Goal: Communication & Community: Answer question/provide support

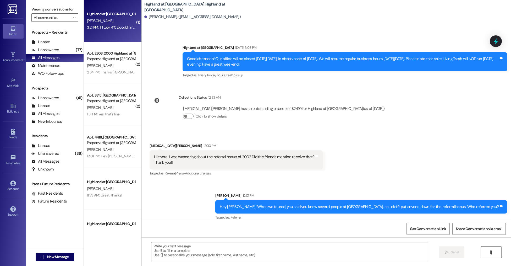
scroll to position [2707, 0]
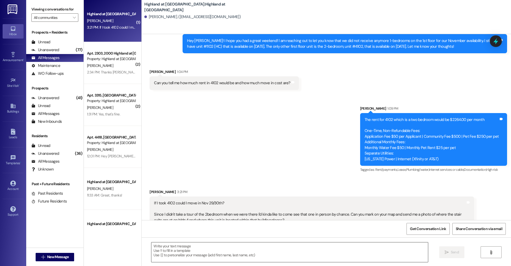
click at [200, 248] on textarea at bounding box center [289, 252] width 276 height 20
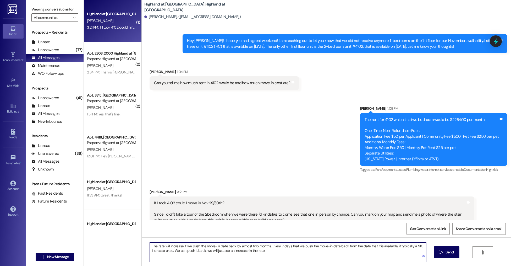
type textarea "The rate will increase if we push the move-in date back by almost two months. E…"
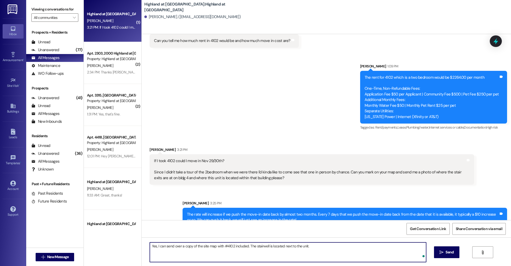
type textarea "Yes, I can send over a copy of the site map with #4102 included. The stairwell …"
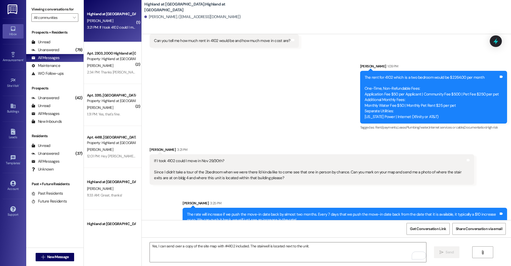
scroll to position [2785, 0]
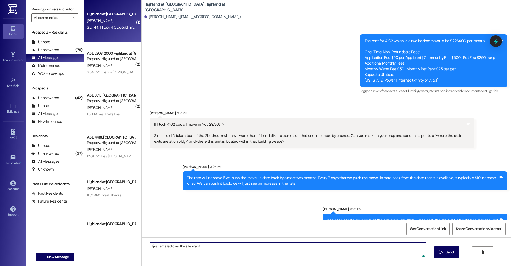
type textarea "I just emailed over the site map!"
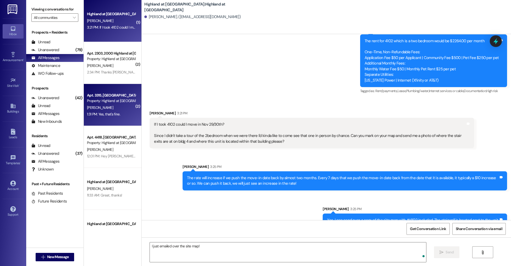
click at [99, 101] on div "Property: Highland at Spring Hill" at bounding box center [111, 101] width 48 height 6
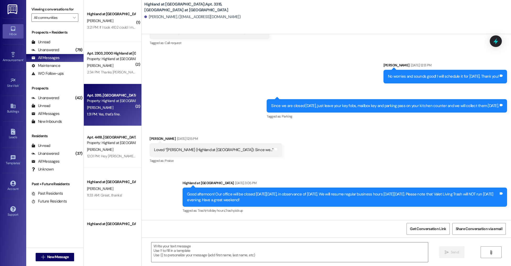
scroll to position [2962, 0]
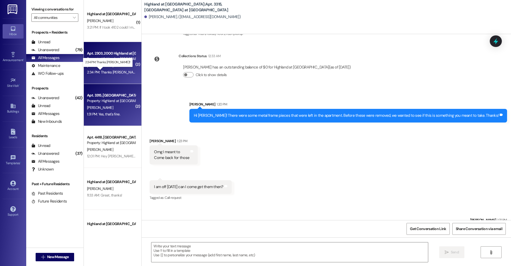
click at [103, 71] on div "2:34 PM: Thanks Hope!! 2:34 PM: Thanks Hope!!" at bounding box center [113, 72] width 53 height 5
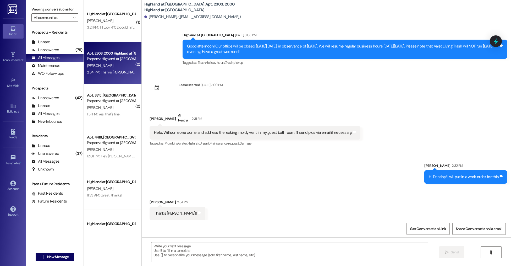
scroll to position [11319, 0]
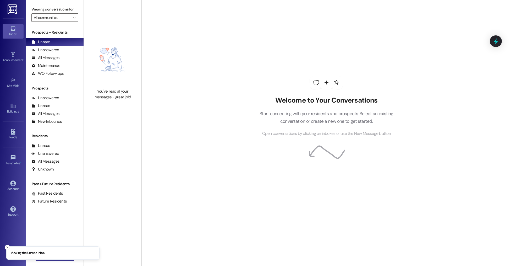
click at [55, 261] on button " New Message" at bounding box center [55, 256] width 39 height 8
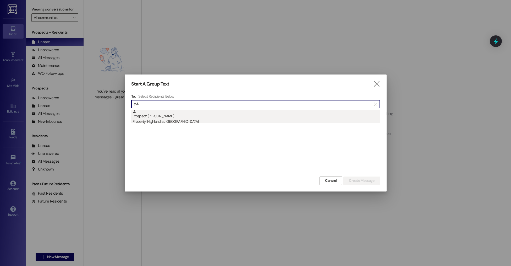
type input "sylv"
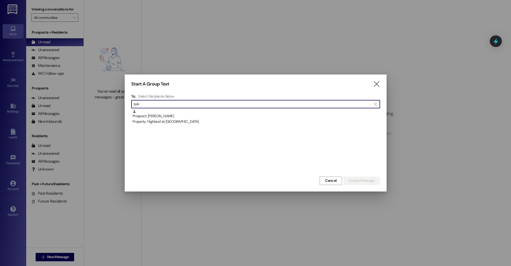
drag, startPoint x: 189, startPoint y: 112, endPoint x: 212, endPoint y: 120, distance: 24.8
click at [189, 112] on div "Prospect: Sylvester Gardner Property: Highland at Spring Hill" at bounding box center [257, 116] width 248 height 15
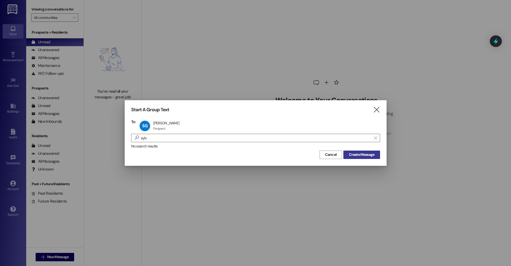
click at [370, 154] on span "Create Message" at bounding box center [361, 155] width 25 height 6
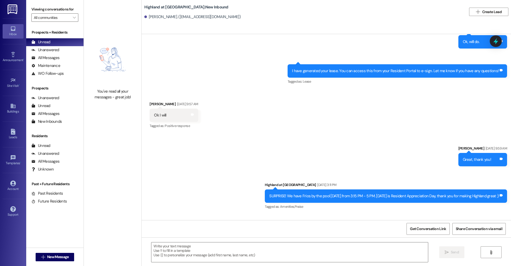
scroll to position [3925, 0]
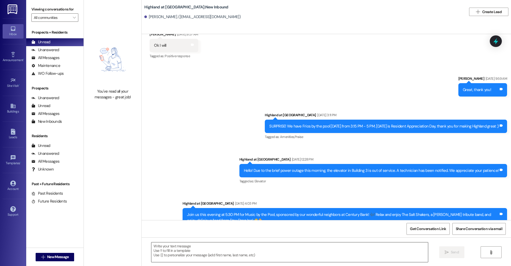
click at [36, 252] on button " New Message" at bounding box center [55, 256] width 39 height 8
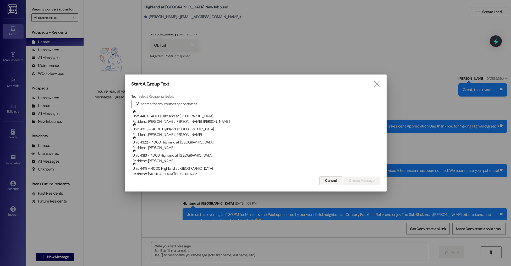
drag, startPoint x: 322, startPoint y: 180, endPoint x: 234, endPoint y: 244, distance: 108.5
click at [322, 180] on button "Cancel" at bounding box center [331, 180] width 23 height 8
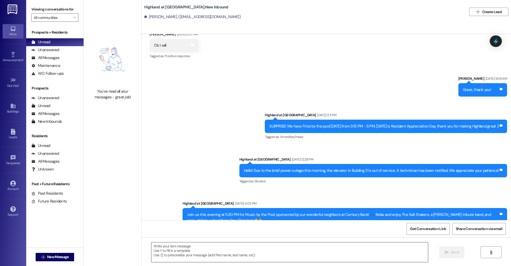
click at [203, 258] on textarea at bounding box center [289, 252] width 276 height 20
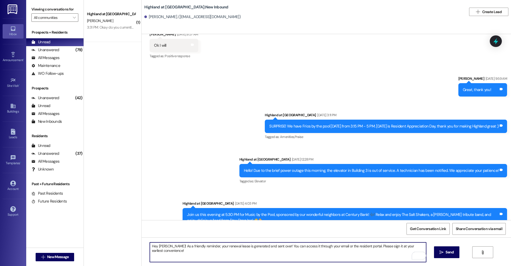
click at [333, 263] on div "Hey Sylvester! As a friendly reminder, your renewal lease is generated and sent…" at bounding box center [326, 256] width 369 height 39
click at [290, 255] on textarea "Hey Sylvester! As a friendly reminder, your renewal lease is generated and sent…" at bounding box center [288, 252] width 276 height 20
type textarea "Hey Sylvester! As a friendly reminder, your renewal lease is generated and sent…"
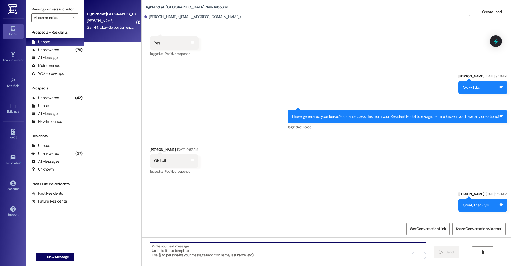
click at [87, 19] on span "M. Nargassans" at bounding box center [100, 20] width 26 height 5
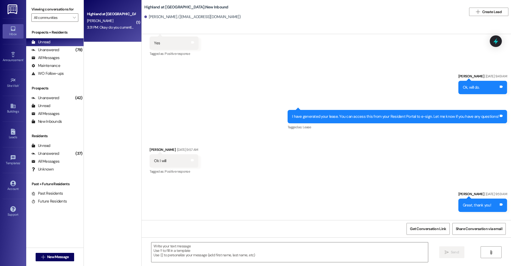
scroll to position [2851, 0]
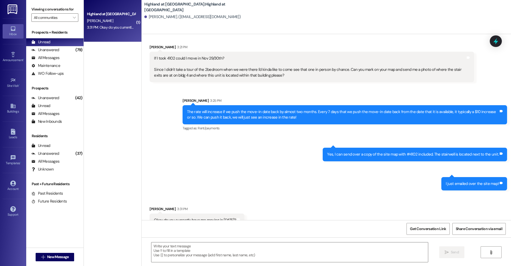
click at [182, 240] on div " Send " at bounding box center [326, 256] width 369 height 39
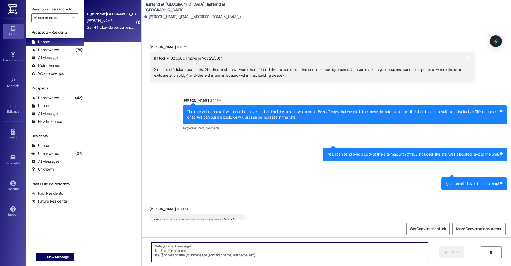
click at [183, 247] on textarea "To enrich screen reader interactions, please activate Accessibility in Grammarl…" at bounding box center [289, 252] width 276 height 20
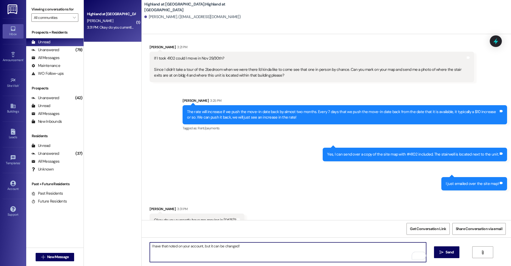
type textarea "I have that noted on your account, but it can be changed!"
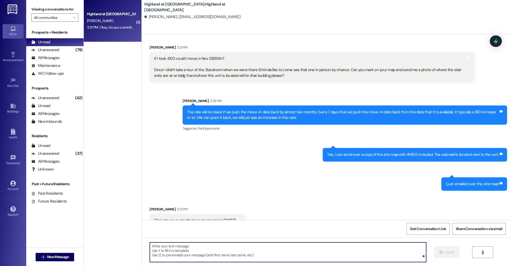
scroll to position [2888, 0]
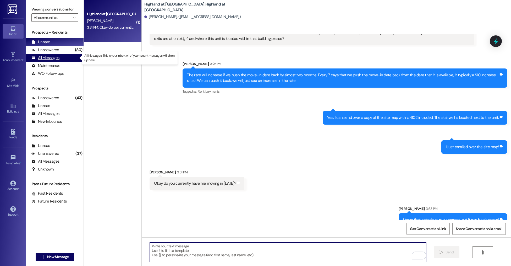
click at [66, 59] on div "All Messages (undefined)" at bounding box center [54, 58] width 57 height 8
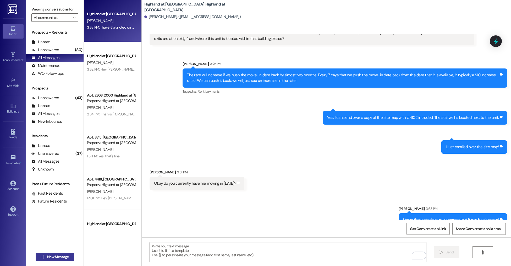
click at [54, 259] on span "New Message" at bounding box center [57, 257] width 21 height 6
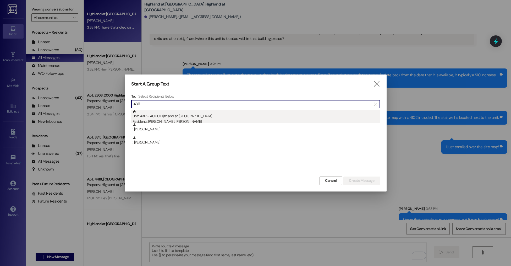
type input "4317"
click at [170, 120] on div "Residents: Dylan Schindele, Kara O'Connor" at bounding box center [257, 122] width 248 height 6
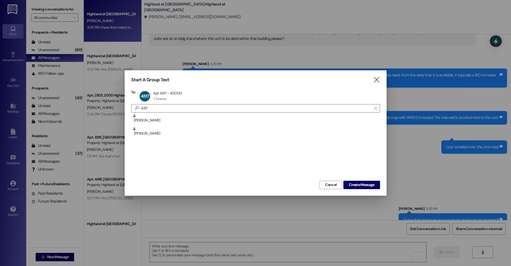
click at [361, 181] on button "Create Message" at bounding box center [361, 184] width 36 height 8
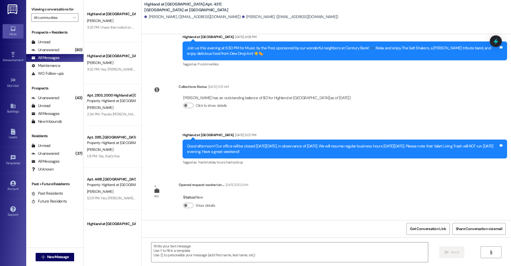
scroll to position [1176, 0]
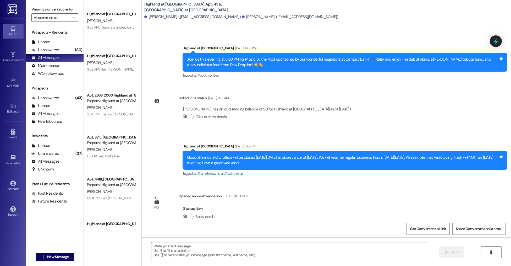
click at [157, 254] on textarea at bounding box center [289, 252] width 276 height 20
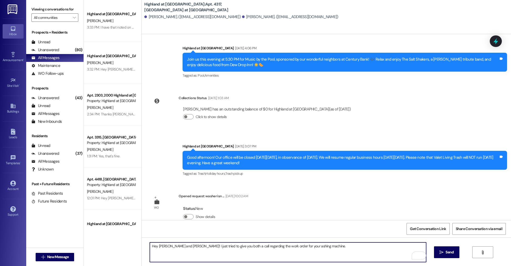
drag, startPoint x: 278, startPoint y: 246, endPoint x: 312, endPoint y: 254, distance: 34.3
click at [278, 246] on textarea "Hey Dylan and Kara! I just tried to give you both a call regarding the work ord…" at bounding box center [288, 252] width 276 height 20
click at [321, 247] on textarea "Hey Dylan and Kara! I just tried to give you both a call regarding the work ord…" at bounding box center [288, 252] width 276 height 20
click at [281, 246] on textarea "Hey Dylan and Kara! I just tried to give you both a call regarding the work ord…" at bounding box center [288, 252] width 276 height 20
click at [312, 247] on textarea "Hey Dylan and Kara! I just tried to give you both a call regarding the work ord…" at bounding box center [288, 252] width 276 height 20
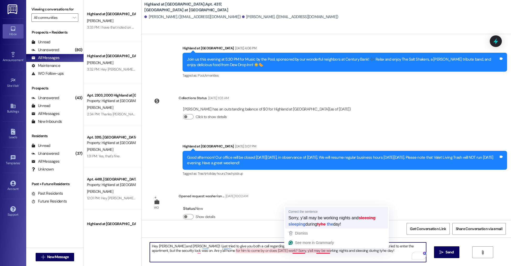
type textarea "Hey Dylan and Kara! I just tried to give you both a call regarding the work ord…"
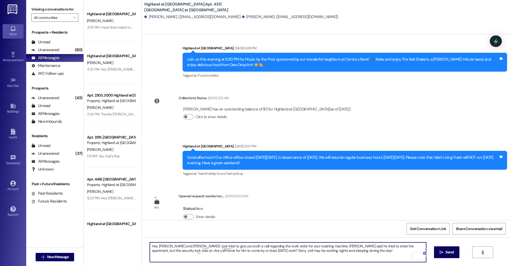
click at [335, 251] on textarea "Hey Dylan and Kara! I just tried to give you both a call regarding the work ord…" at bounding box center [288, 252] width 276 height 20
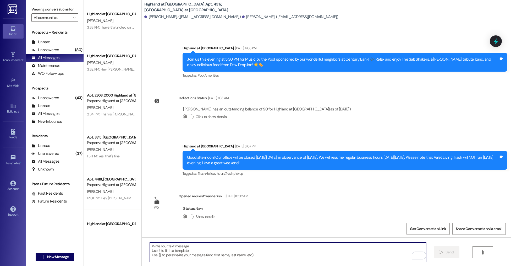
scroll to position [1218, 0]
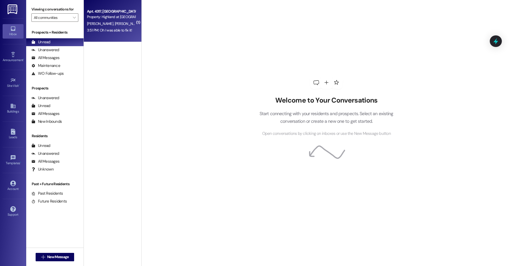
click at [117, 33] on div "3:51 PM: Oh I was able to fix it! 3:51 PM: Oh I was able to fix it!" at bounding box center [111, 30] width 50 height 7
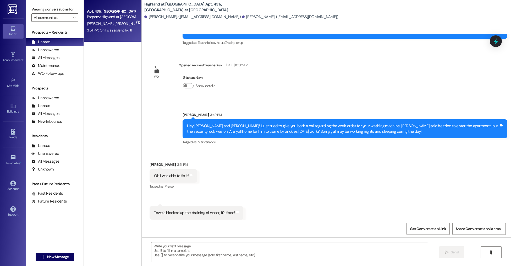
scroll to position [1307, 0]
click at [212, 247] on textarea at bounding box center [289, 252] width 276 height 20
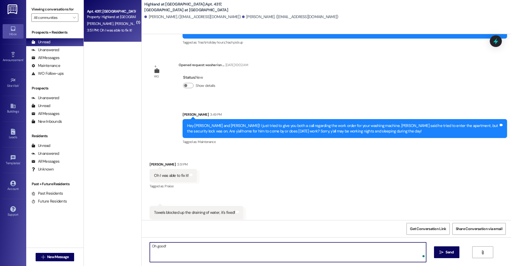
click at [252, 251] on textarea "Oh good!" at bounding box center [288, 252] width 276 height 20
type textarea "Oh good! I will cancel it and let Frank know."
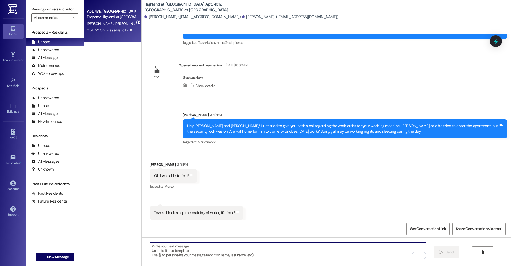
scroll to position [1343, 0]
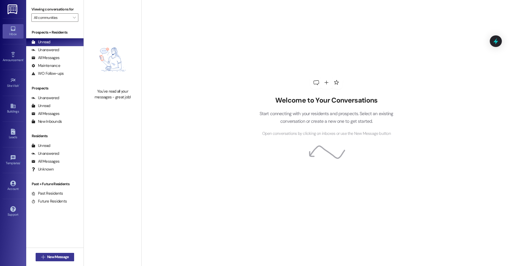
click at [52, 254] on span "New Message" at bounding box center [57, 257] width 21 height 6
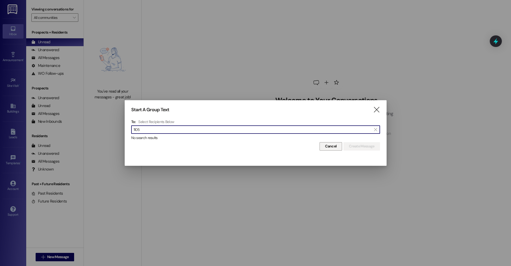
type input "1105"
click at [321, 145] on button "Cancel" at bounding box center [331, 146] width 23 height 8
